Goal: Entertainment & Leisure: Browse casually

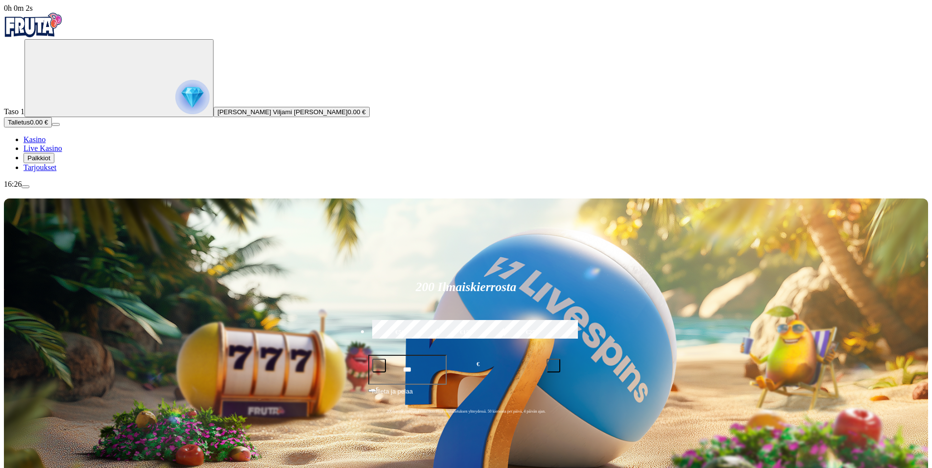
click at [25, 187] on span "menu icon" at bounding box center [25, 187] width 0 height 0
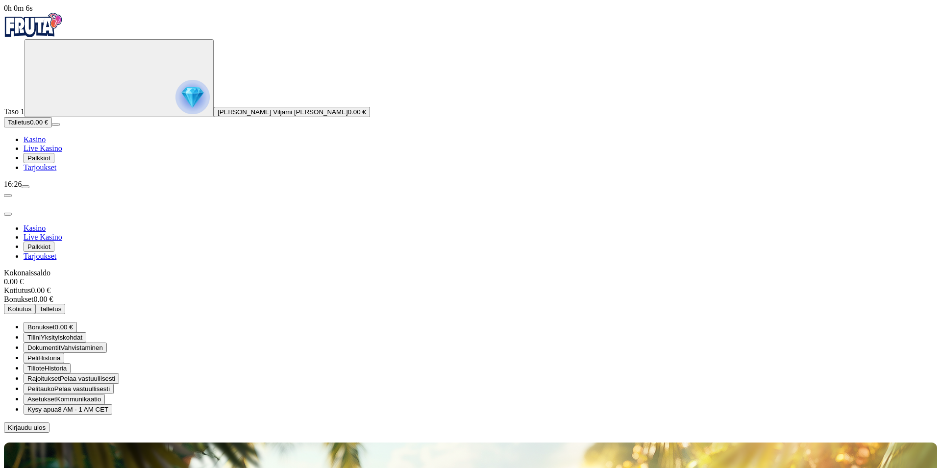
click at [50, 162] on span "Palkkiot" at bounding box center [38, 157] width 23 height 7
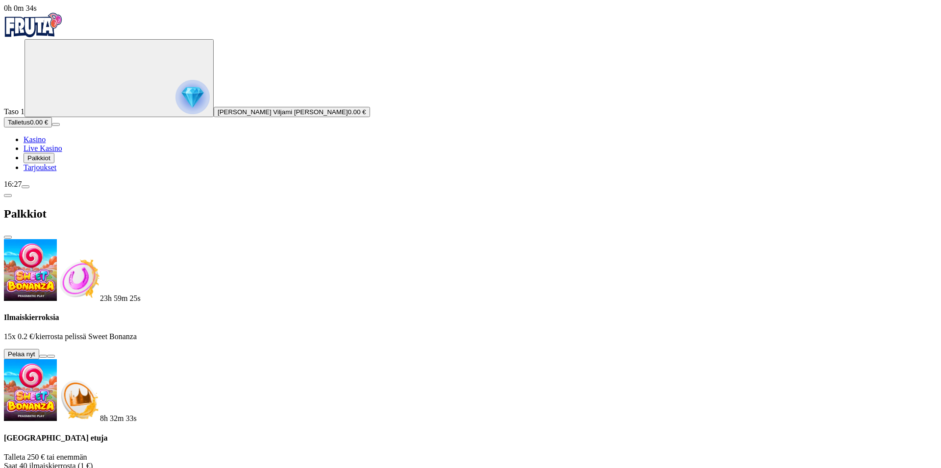
click at [47, 355] on button at bounding box center [43, 356] width 8 height 3
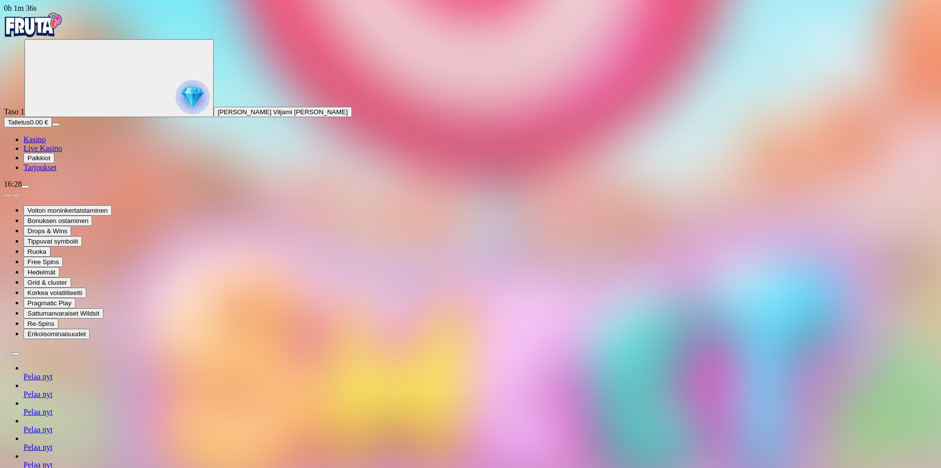
click at [175, 104] on img "Primary" at bounding box center [192, 97] width 34 height 34
click at [46, 144] on span "Kasino" at bounding box center [35, 139] width 22 height 8
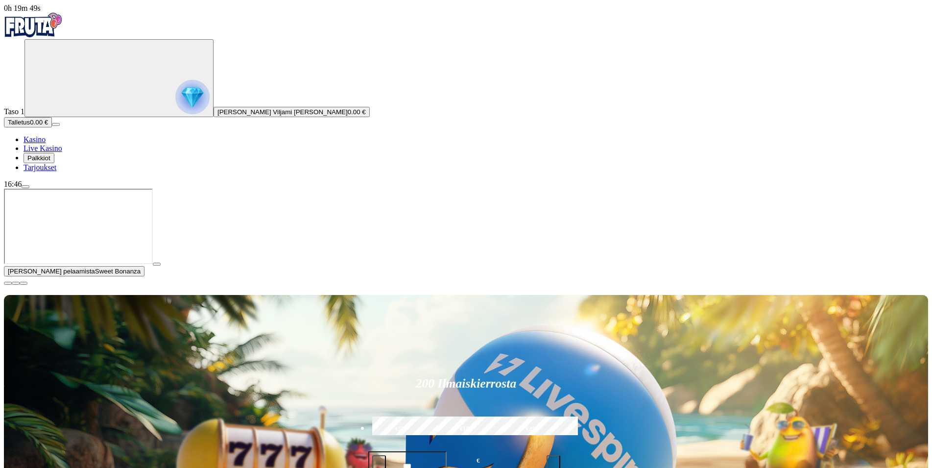
click at [8, 283] on span "close icon" at bounding box center [8, 283] width 0 height 0
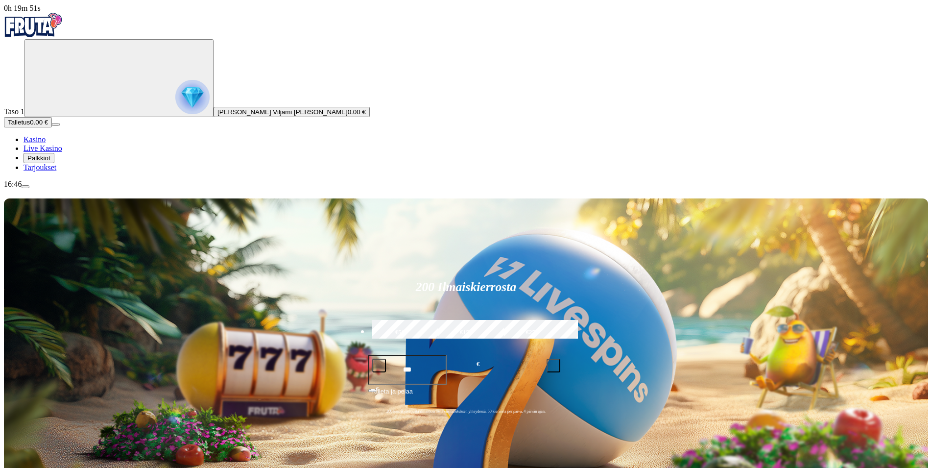
click at [46, 144] on span "Kasino" at bounding box center [35, 139] width 22 height 8
type input "*"
type input "**********"
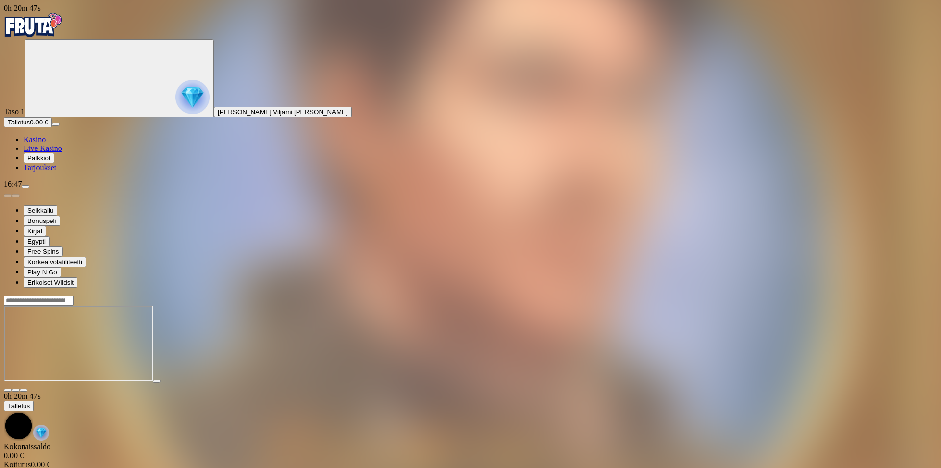
click at [175, 101] on img "Primary" at bounding box center [192, 97] width 34 height 34
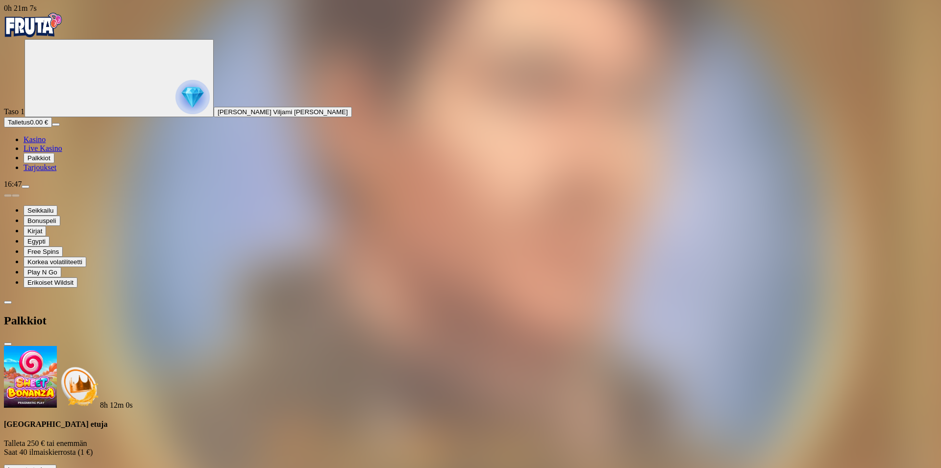
click at [8, 344] on span "close icon" at bounding box center [8, 344] width 0 height 0
